Goal: Task Accomplishment & Management: Complete application form

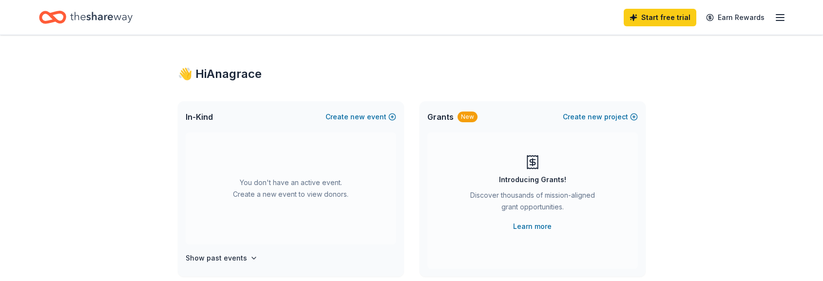
click at [784, 19] on icon "button" at bounding box center [781, 18] width 12 height 12
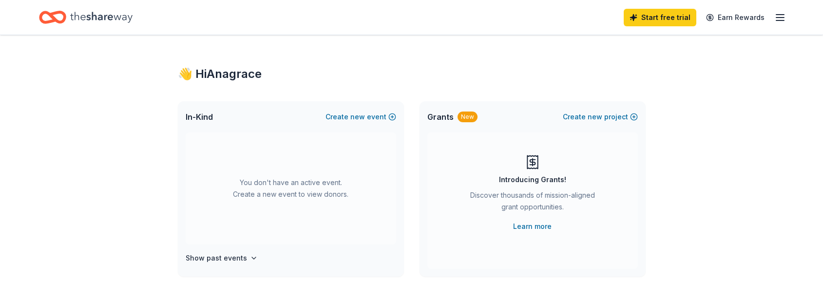
click at [107, 19] on icon "Home" at bounding box center [101, 17] width 62 height 20
click at [356, 117] on span "new" at bounding box center [357, 117] width 15 height 12
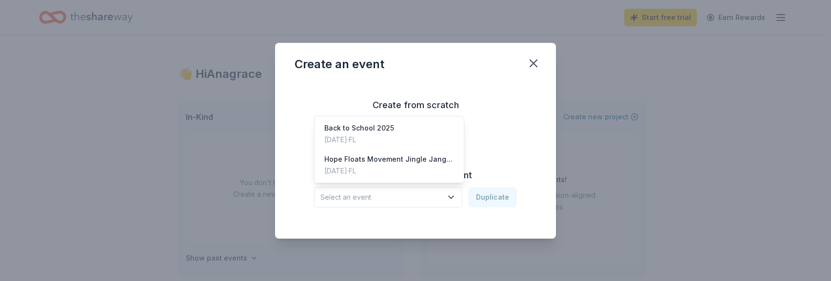
click at [418, 195] on span "Select an event" at bounding box center [381, 198] width 122 height 12
click at [482, 106] on div "Create from scratch Continue or Duplicate an existing event Select an event Dup…" at bounding box center [415, 152] width 242 height 141
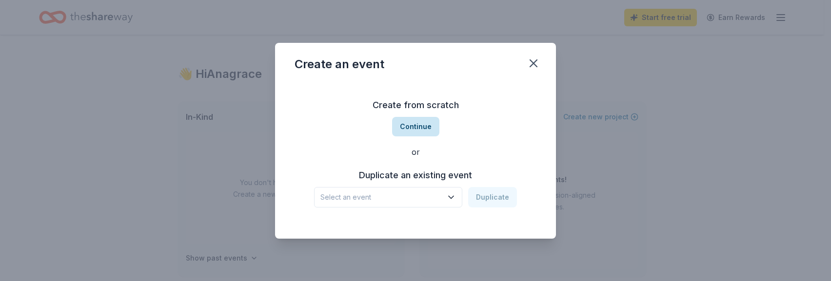
click at [418, 130] on button "Continue" at bounding box center [415, 126] width 47 height 19
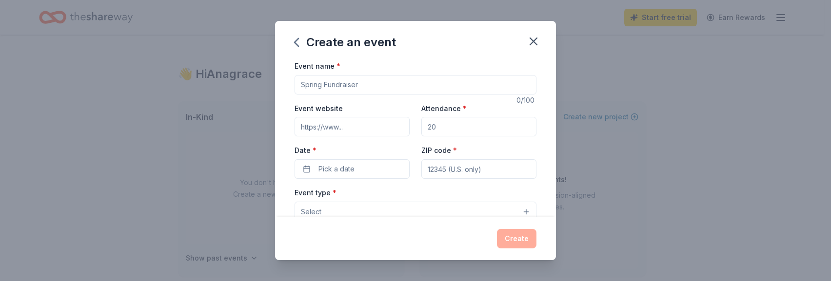
click at [350, 88] on input "Event name *" at bounding box center [415, 84] width 242 height 19
type input "HFM 2025 Christmas"
click at [373, 127] on input "Event website" at bounding box center [351, 126] width 115 height 19
type input "w"
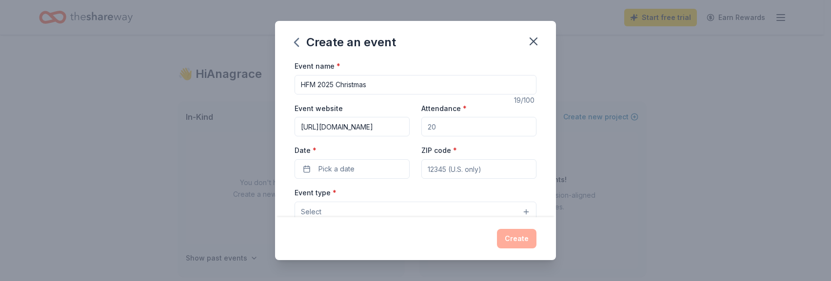
type input "[URL][DOMAIN_NAME]"
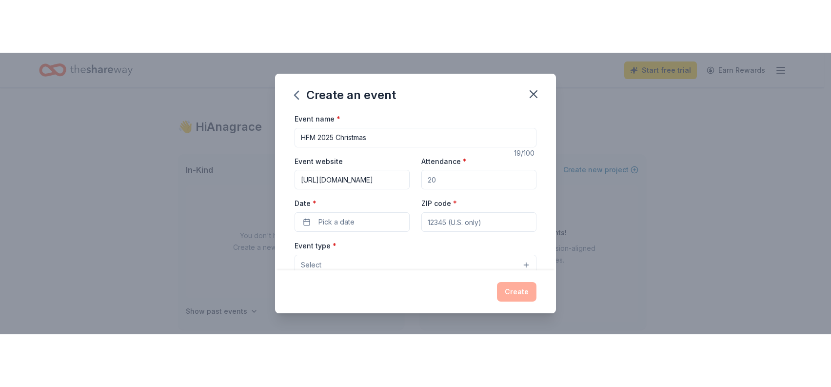
scroll to position [0, 0]
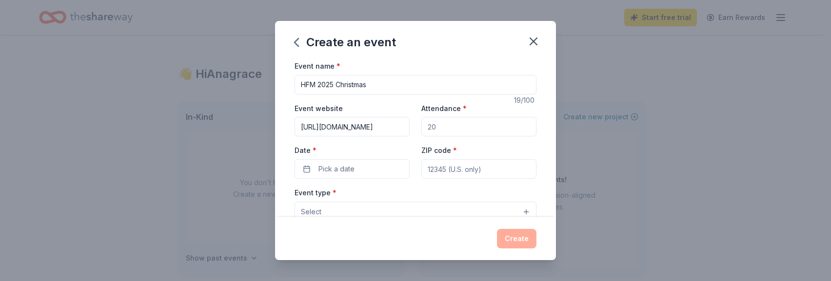
drag, startPoint x: 463, startPoint y: 128, endPoint x: 425, endPoint y: 131, distance: 38.1
click at [425, 131] on input "Attendance *" at bounding box center [478, 126] width 115 height 19
type input "150"
click at [308, 168] on button "Pick a date" at bounding box center [351, 168] width 115 height 19
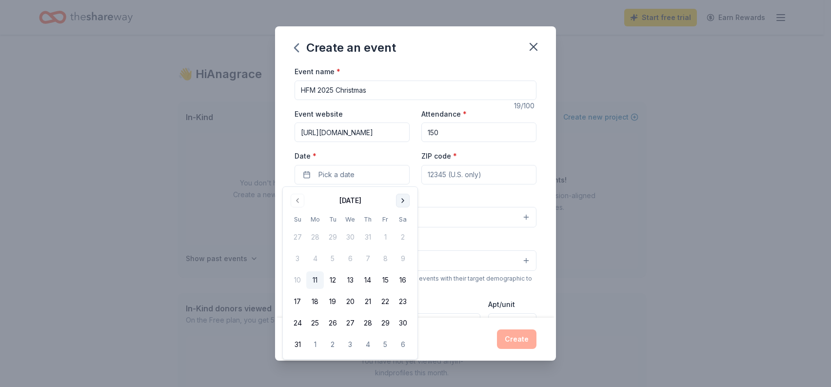
click at [403, 197] on button "Go to next month" at bounding box center [403, 201] width 14 height 14
click at [403, 201] on button "Go to next month" at bounding box center [403, 201] width 14 height 14
click at [403, 256] on button "13" at bounding box center [403, 259] width 18 height 18
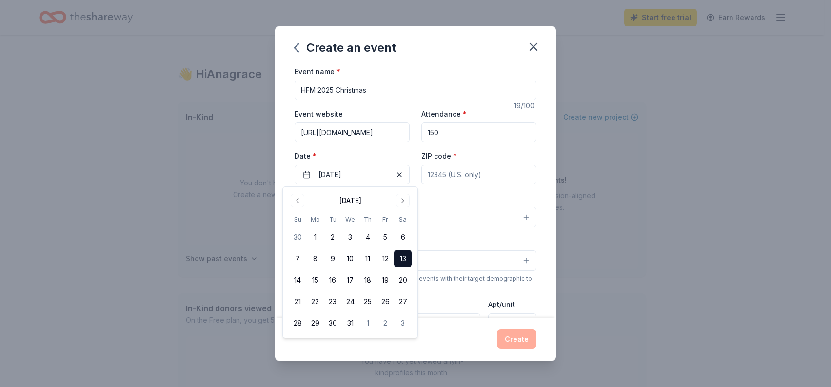
click at [400, 253] on button "13" at bounding box center [403, 259] width 18 height 18
click at [400, 255] on button "13" at bounding box center [403, 259] width 18 height 18
click at [474, 173] on input "ZIP code *" at bounding box center [478, 174] width 115 height 19
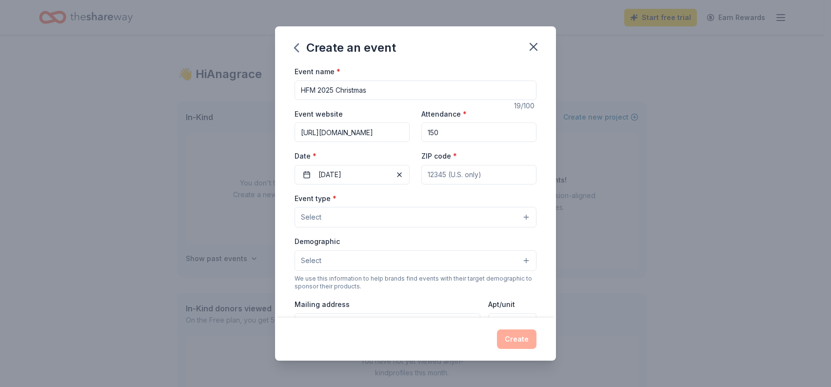
type input "1"
type input "33064"
click at [310, 221] on span "Select" at bounding box center [311, 217] width 20 height 12
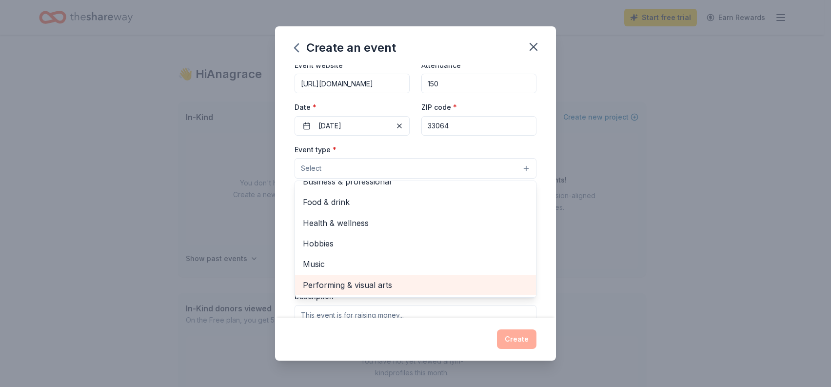
scroll to position [97, 0]
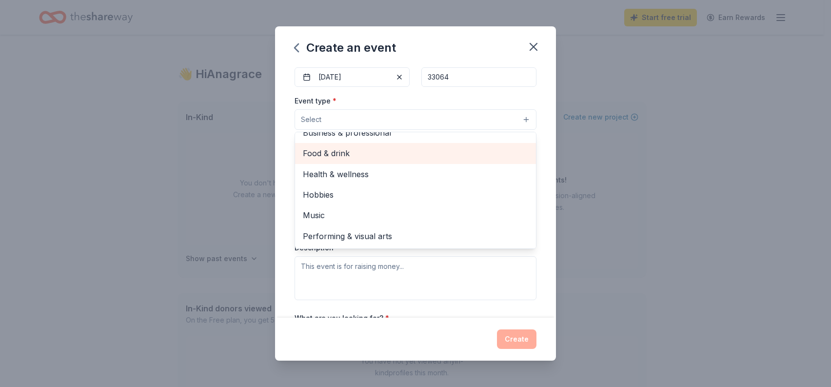
click at [359, 149] on span "Food & drink" at bounding box center [415, 153] width 225 height 13
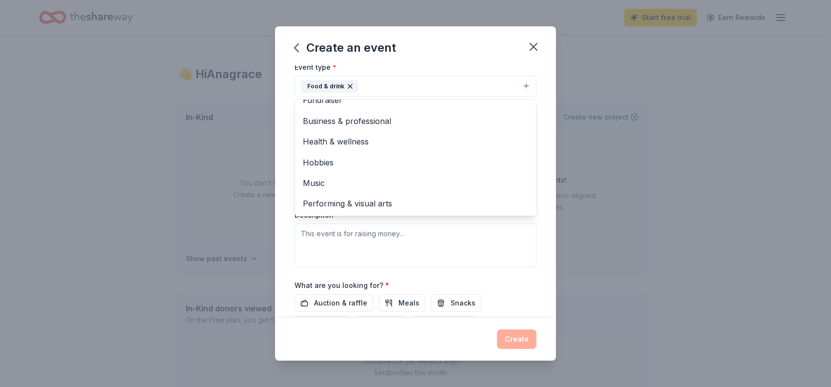
scroll to position [146, 0]
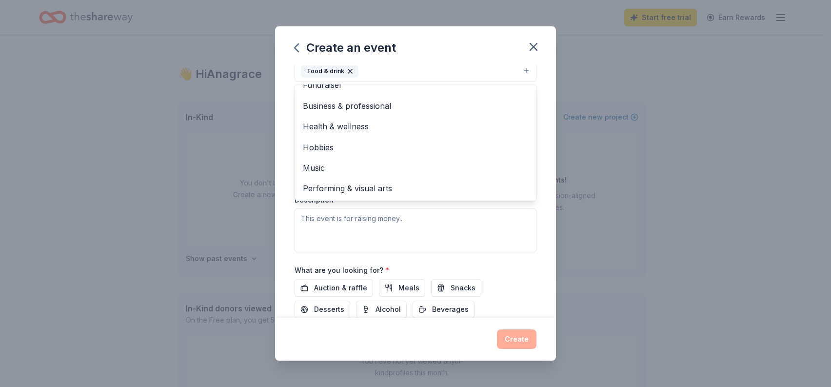
click at [547, 135] on div "Event name * HFM 2025 Christmas 19 /100 Event website [URL][DOMAIN_NAME] Attend…" at bounding box center [415, 191] width 281 height 252
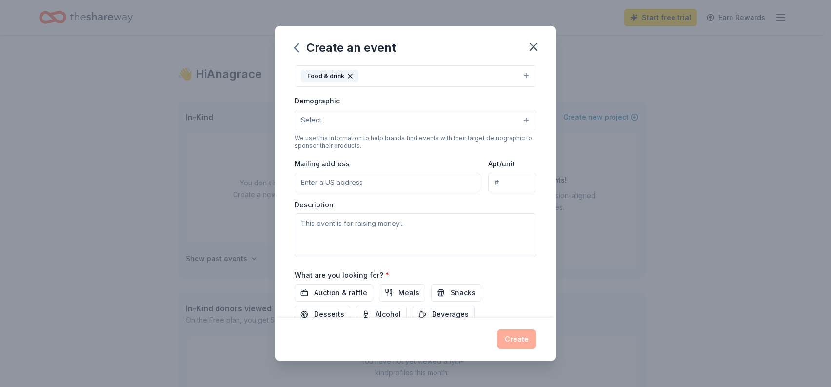
click at [395, 119] on button "Select" at bounding box center [415, 120] width 242 height 20
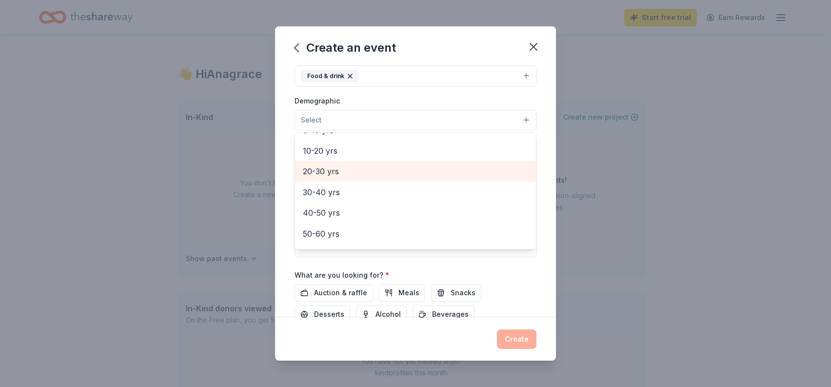
scroll to position [49, 0]
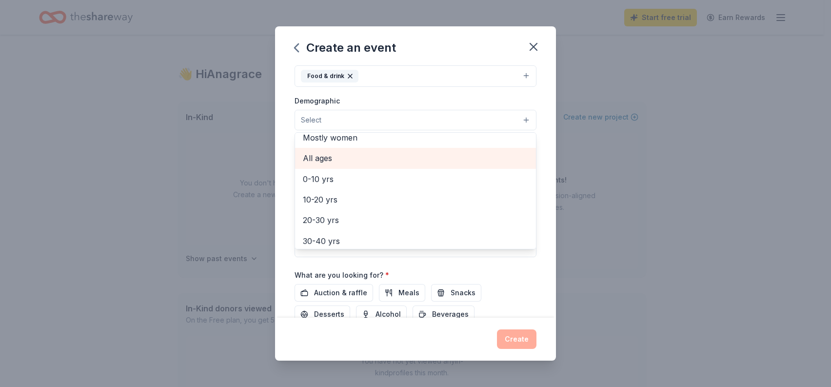
click at [335, 158] on span "All ages" at bounding box center [415, 158] width 225 height 13
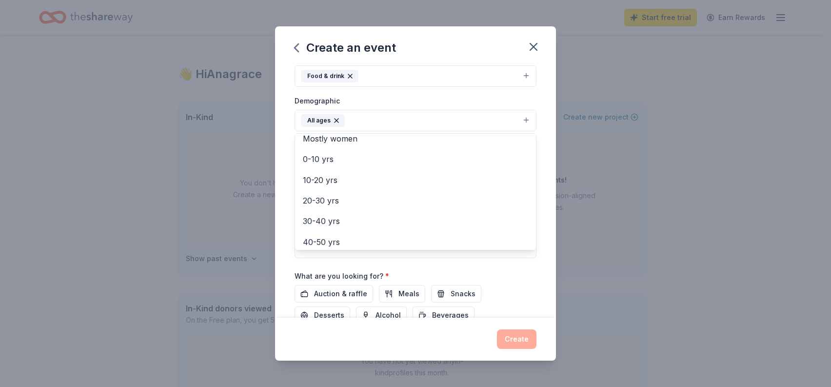
click at [535, 281] on div "Event name * HFM 2025 Christmas 19 /100 Event website [URL][DOMAIN_NAME] Attend…" at bounding box center [415, 191] width 281 height 252
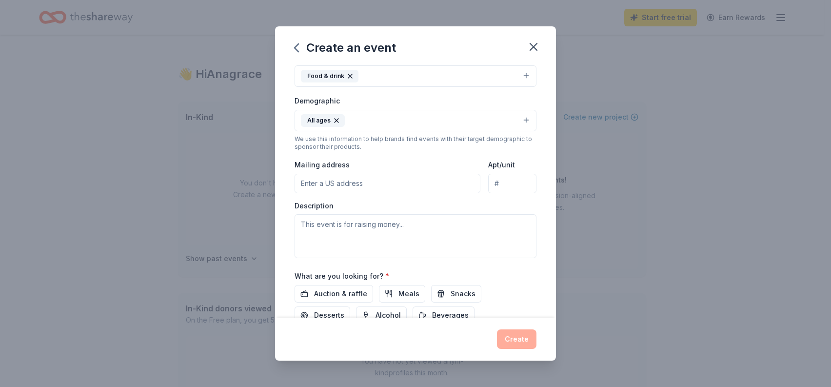
click at [409, 185] on input "Mailing address" at bounding box center [387, 183] width 186 height 19
type input "[STREET_ADDRESS]"
click at [356, 222] on textarea at bounding box center [415, 236] width 242 height 44
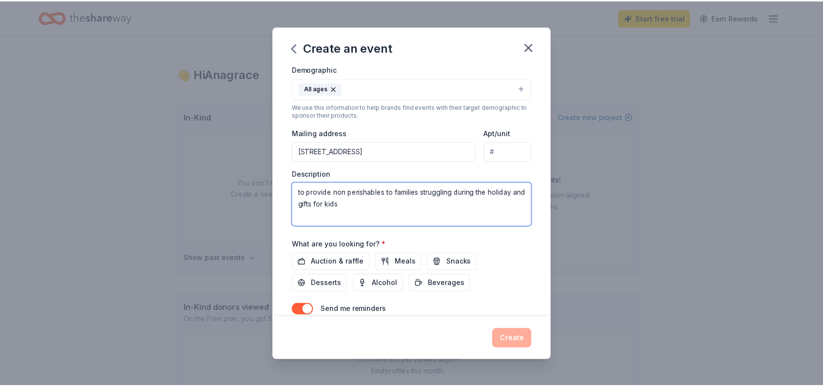
scroll to position [216, 0]
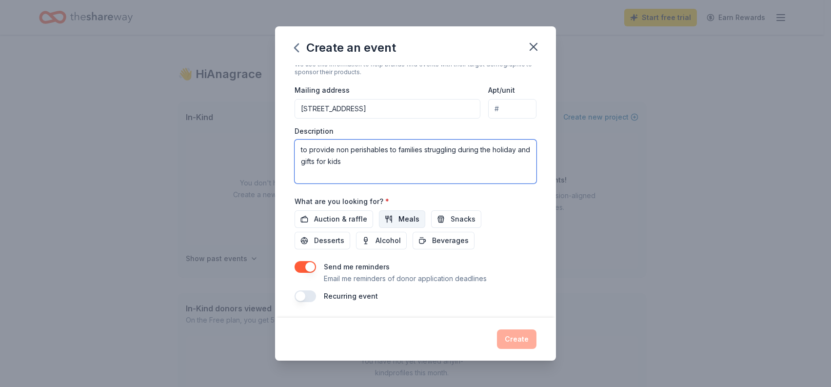
type textarea "to provide non perishables to families struggling during the holiday and gifts …"
click at [404, 217] on span "Meals" at bounding box center [408, 219] width 21 height 12
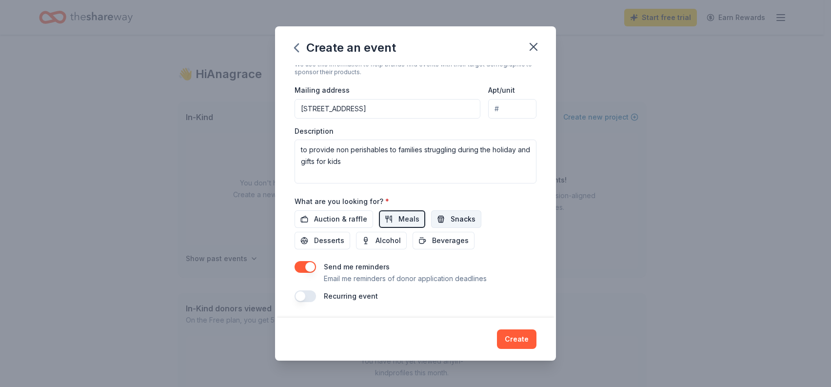
click at [433, 221] on button "Snacks" at bounding box center [456, 219] width 50 height 18
click at [327, 240] on span "Desserts" at bounding box center [329, 240] width 30 height 12
click at [452, 242] on span "Beverages" at bounding box center [450, 240] width 37 height 12
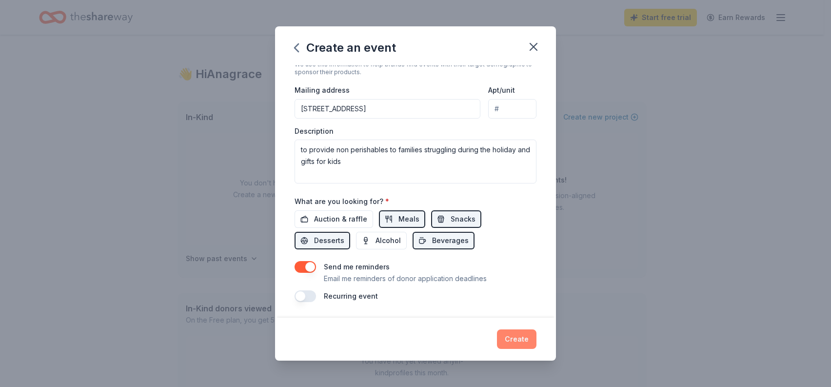
click at [506, 281] on button "Create" at bounding box center [516, 338] width 39 height 19
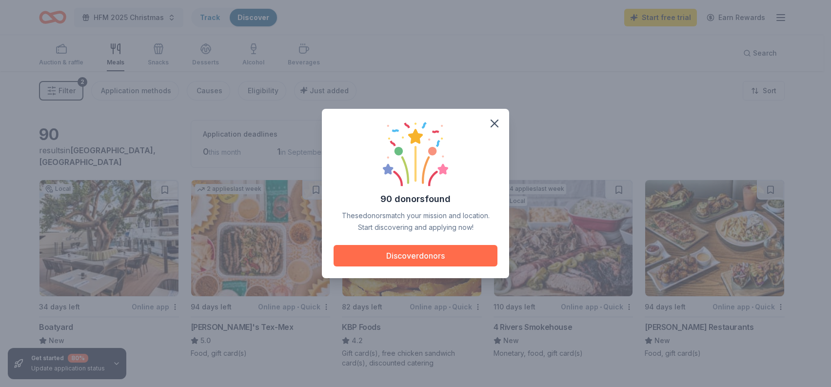
click at [425, 256] on button "Discover donors" at bounding box center [415, 255] width 164 height 21
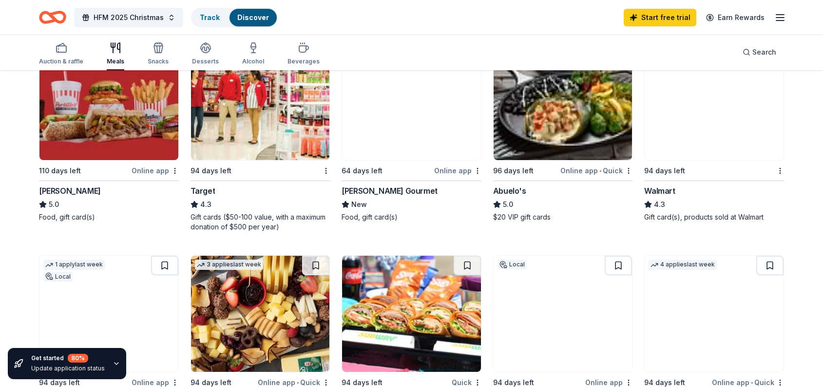
scroll to position [536, 0]
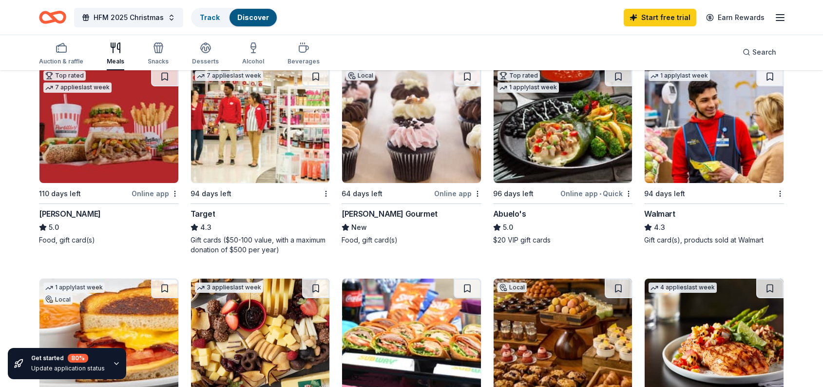
click at [270, 156] on img at bounding box center [260, 125] width 139 height 116
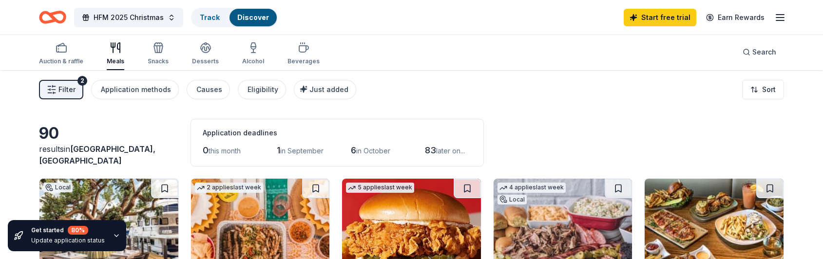
scroll to position [0, 0]
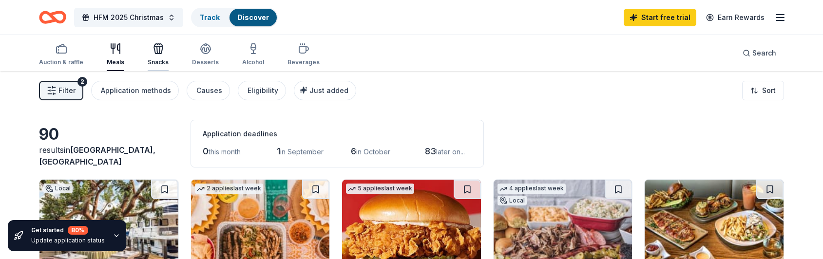
click at [156, 58] on div "Snacks" at bounding box center [158, 54] width 21 height 23
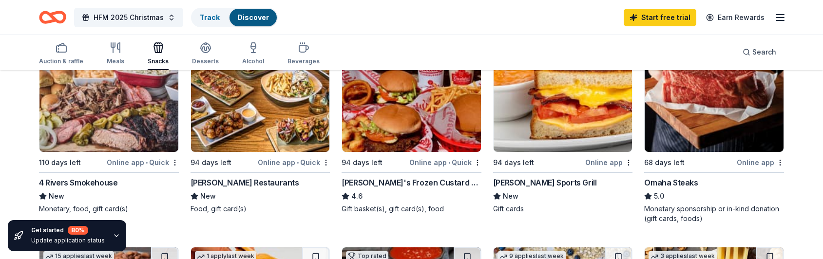
scroll to position [146, 0]
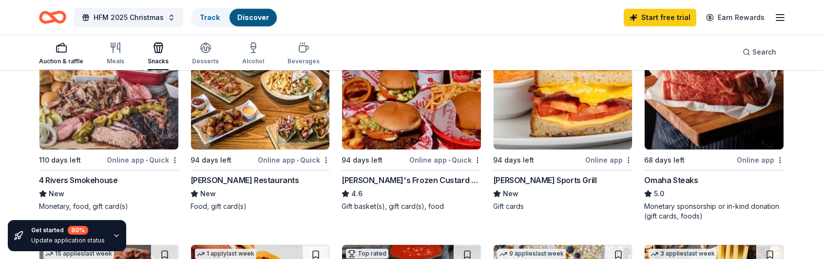
click at [67, 64] on div "Auction & raffle" at bounding box center [61, 62] width 44 height 8
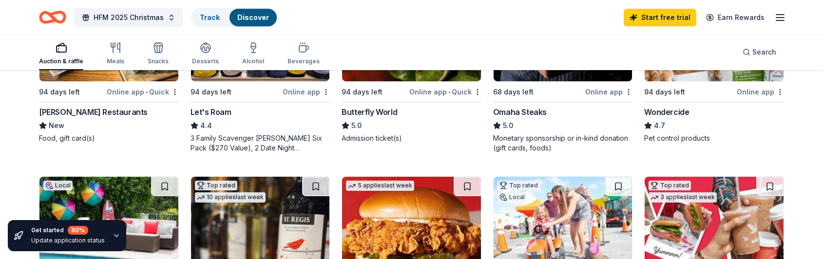
scroll to position [634, 0]
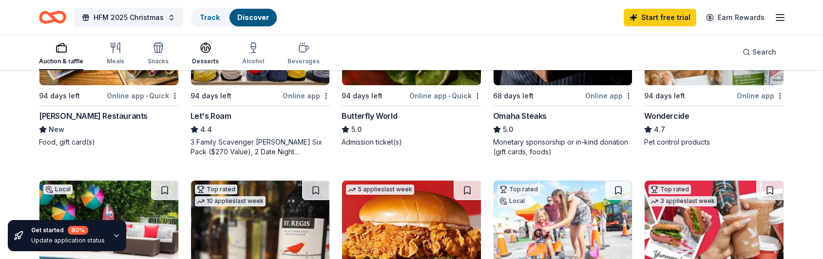
click at [207, 59] on div "Desserts" at bounding box center [205, 62] width 27 height 8
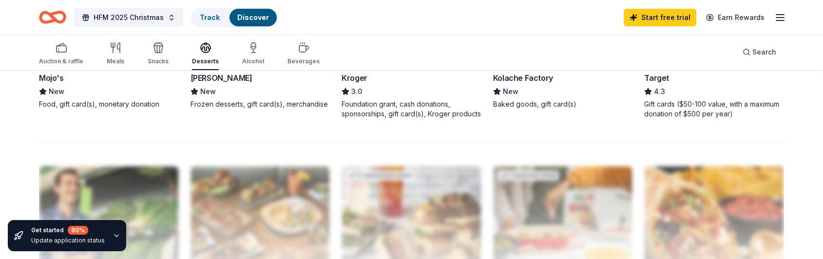
scroll to position [877, 0]
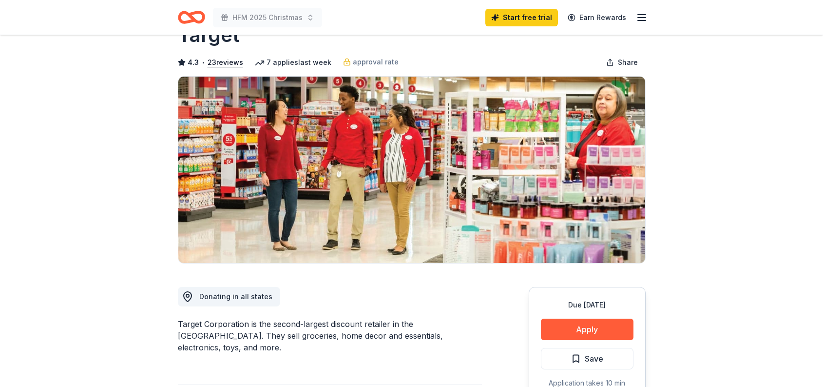
scroll to position [49, 0]
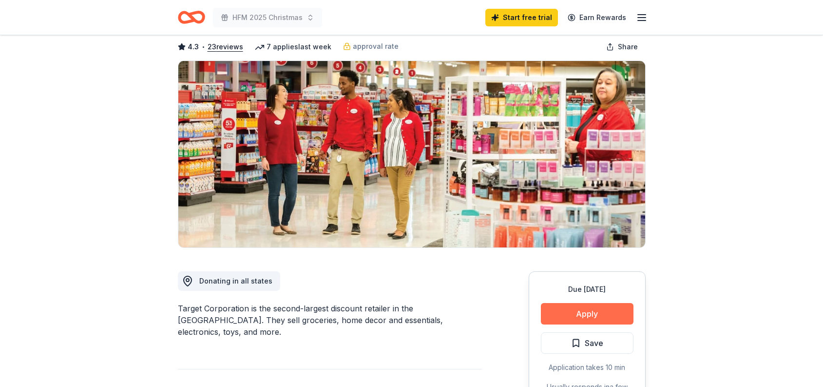
click at [608, 310] on button "Apply" at bounding box center [587, 313] width 93 height 21
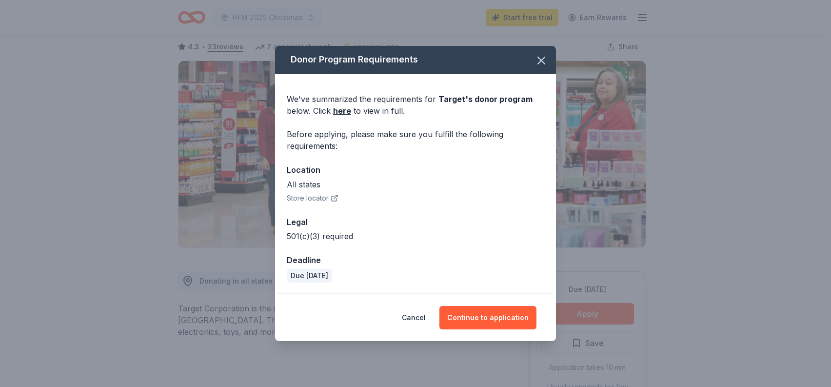
click at [329, 195] on button "Store locator" at bounding box center [313, 198] width 52 height 12
click at [479, 320] on button "Continue to application" at bounding box center [487, 317] width 97 height 23
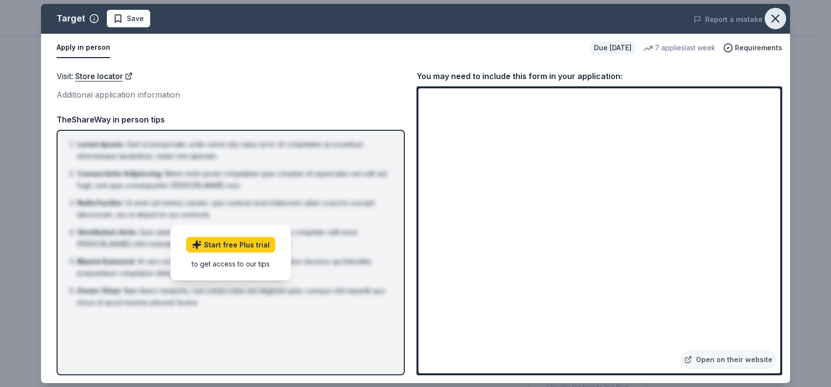
click at [775, 18] on icon "button" at bounding box center [775, 18] width 7 height 7
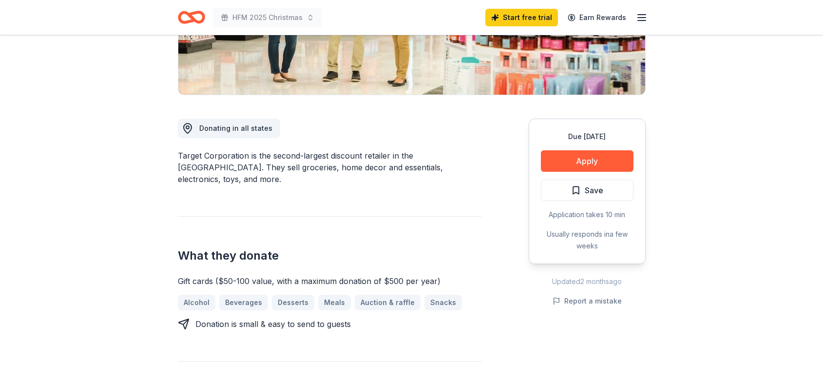
scroll to position [195, 0]
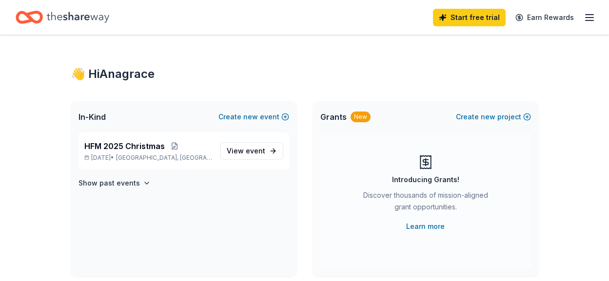
click at [75, 22] on icon "Home" at bounding box center [78, 17] width 62 height 20
click at [589, 12] on icon "button" at bounding box center [590, 18] width 12 height 12
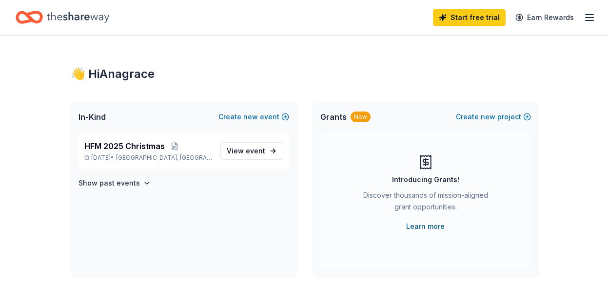
click at [424, 227] on link "Learn more" at bounding box center [425, 227] width 39 height 12
click at [48, 24] on icon "Home" at bounding box center [78, 17] width 62 height 20
click at [64, 17] on icon "Home" at bounding box center [78, 17] width 62 height 11
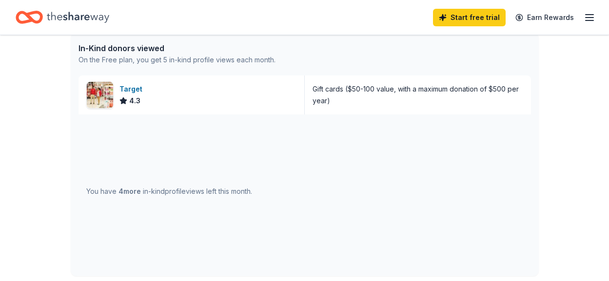
scroll to position [244, 0]
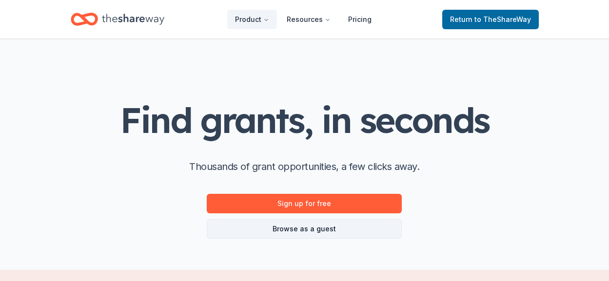
click at [315, 236] on link "Browse as a guest" at bounding box center [304, 228] width 195 height 19
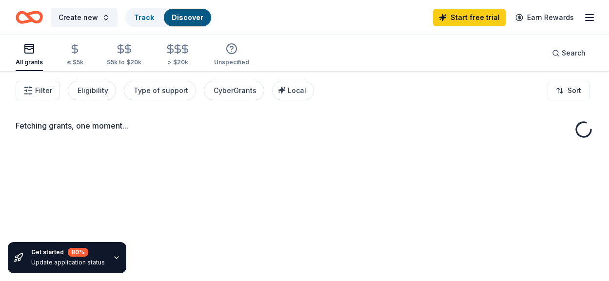
click at [316, 228] on div "Fetching grants, one moment..." at bounding box center [304, 211] width 609 height 281
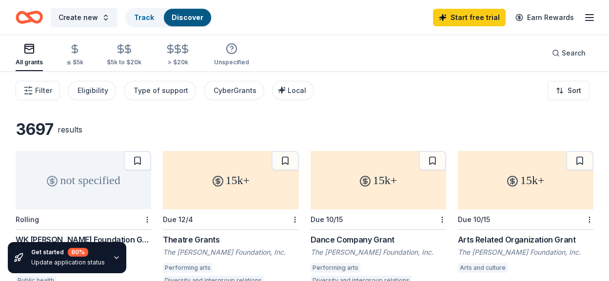
click at [389, 58] on div "All grants ≤ $5k $5k to $20k > $20k Unspecified Search" at bounding box center [305, 53] width 578 height 36
